Goal: Obtain resource: Obtain resource

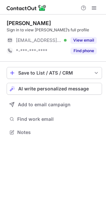
scroll to position [128, 106]
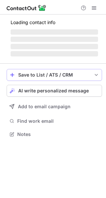
scroll to position [3, 3]
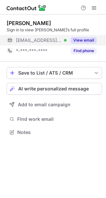
click at [83, 38] on button "View email" at bounding box center [83, 40] width 26 height 7
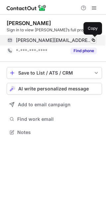
click at [92, 39] on span at bounding box center [93, 40] width 5 height 5
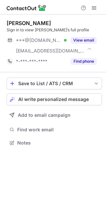
scroll to position [138, 106]
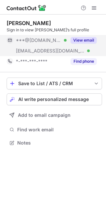
click at [89, 38] on button "View email" at bounding box center [83, 40] width 26 height 7
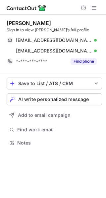
scroll to position [138, 106]
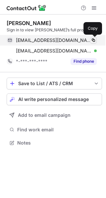
click at [93, 41] on span at bounding box center [93, 40] width 5 height 5
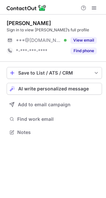
scroll to position [128, 106]
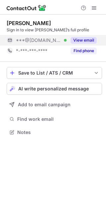
click at [91, 39] on button "View email" at bounding box center [83, 40] width 26 height 7
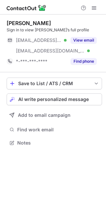
scroll to position [138, 106]
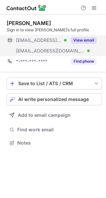
click at [91, 39] on button "View email" at bounding box center [83, 40] width 26 height 7
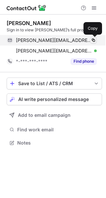
click at [93, 40] on span at bounding box center [93, 40] width 5 height 5
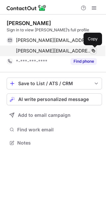
click at [93, 51] on span at bounding box center [93, 50] width 5 height 5
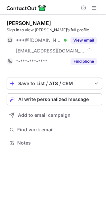
scroll to position [138, 106]
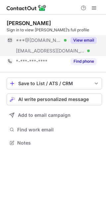
click at [91, 41] on button "View email" at bounding box center [83, 40] width 26 height 7
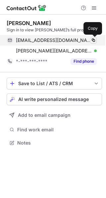
click at [94, 41] on span at bounding box center [93, 40] width 5 height 5
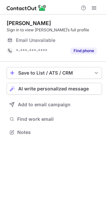
scroll to position [128, 106]
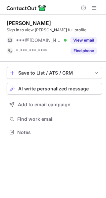
scroll to position [128, 106]
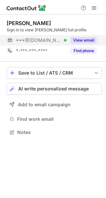
click at [94, 41] on button "View email" at bounding box center [83, 40] width 26 height 7
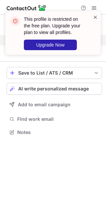
click at [97, 18] on span at bounding box center [95, 17] width 5 height 7
